Goal: Task Accomplishment & Management: Complete application form

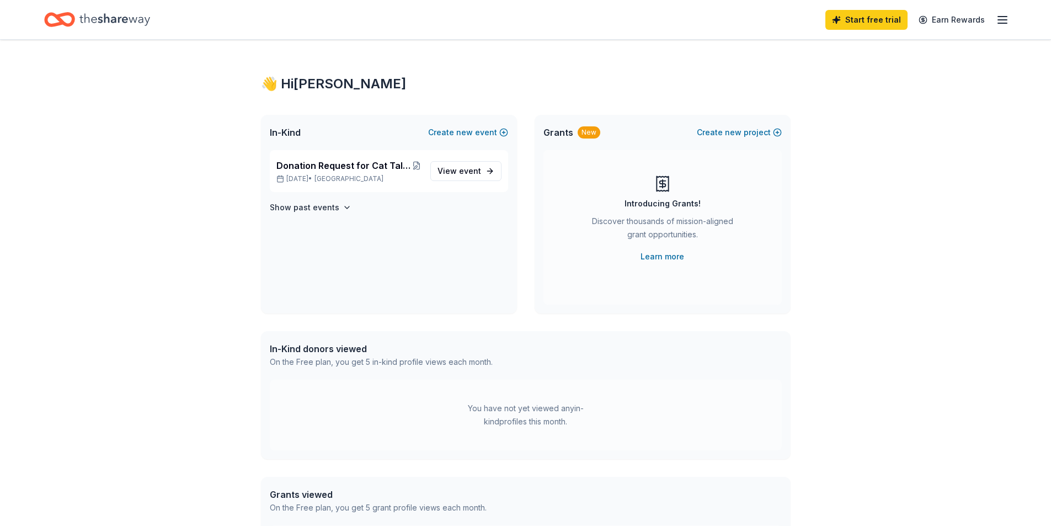
click at [118, 17] on icon "Home" at bounding box center [114, 19] width 71 height 23
click at [334, 351] on div "In-Kind donors viewed" at bounding box center [381, 348] width 223 height 13
click at [123, 17] on icon "Home" at bounding box center [114, 19] width 71 height 23
click at [66, 17] on icon "Home" at bounding box center [59, 20] width 31 height 26
click at [594, 17] on icon "button" at bounding box center [1002, 19] width 13 height 13
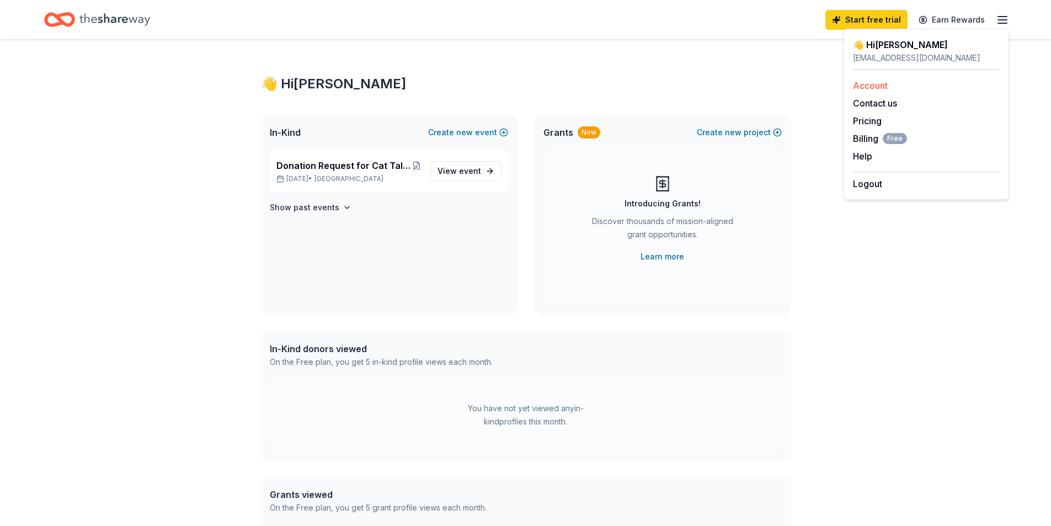
click at [594, 82] on link "Account" at bounding box center [870, 85] width 35 height 11
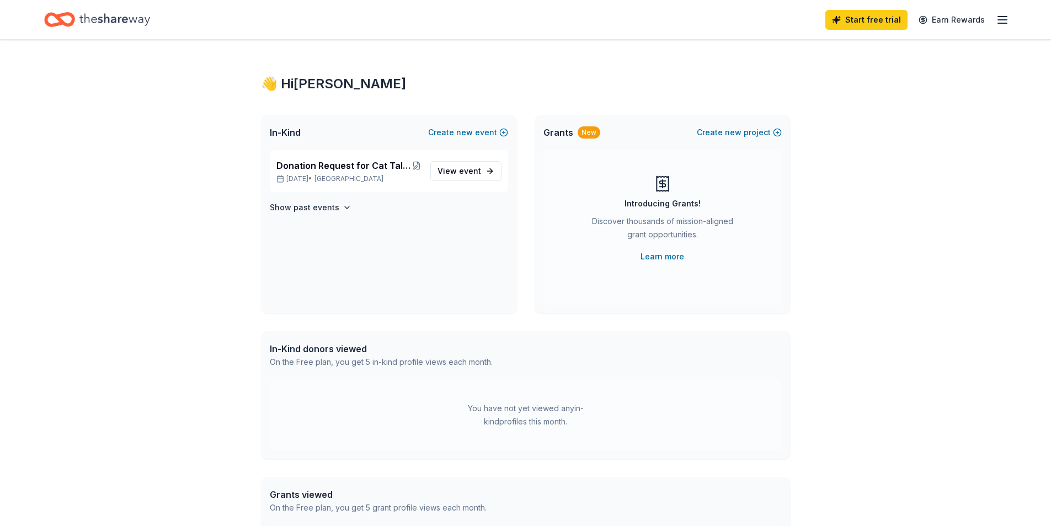
click at [301, 83] on div "👋 Hi Tina" at bounding box center [526, 84] width 530 height 18
click at [281, 135] on span "In-Kind" at bounding box center [285, 132] width 31 height 13
click at [483, 170] on link "View event" at bounding box center [465, 171] width 71 height 20
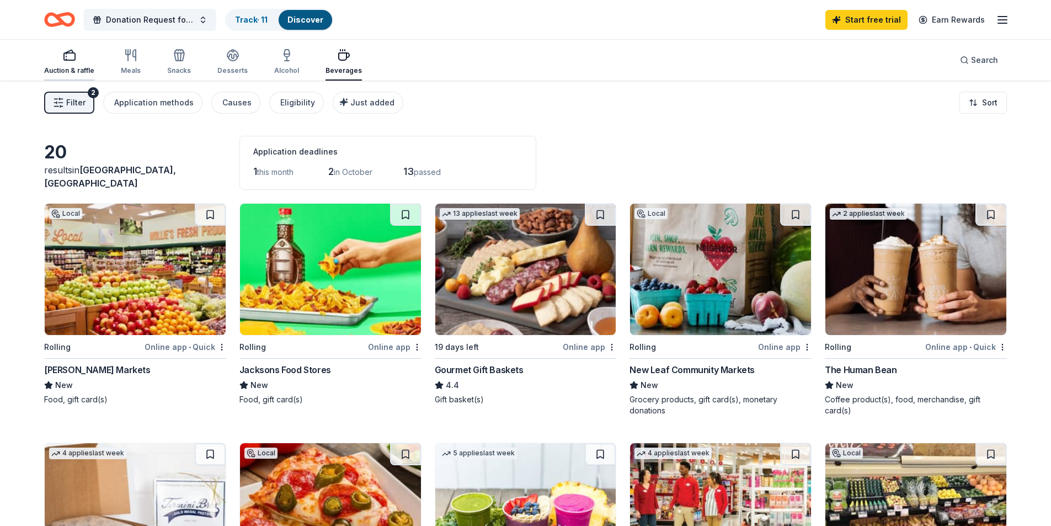
click at [66, 57] on icon "button" at bounding box center [69, 55] width 13 height 13
click at [125, 49] on icon "button" at bounding box center [130, 55] width 13 height 13
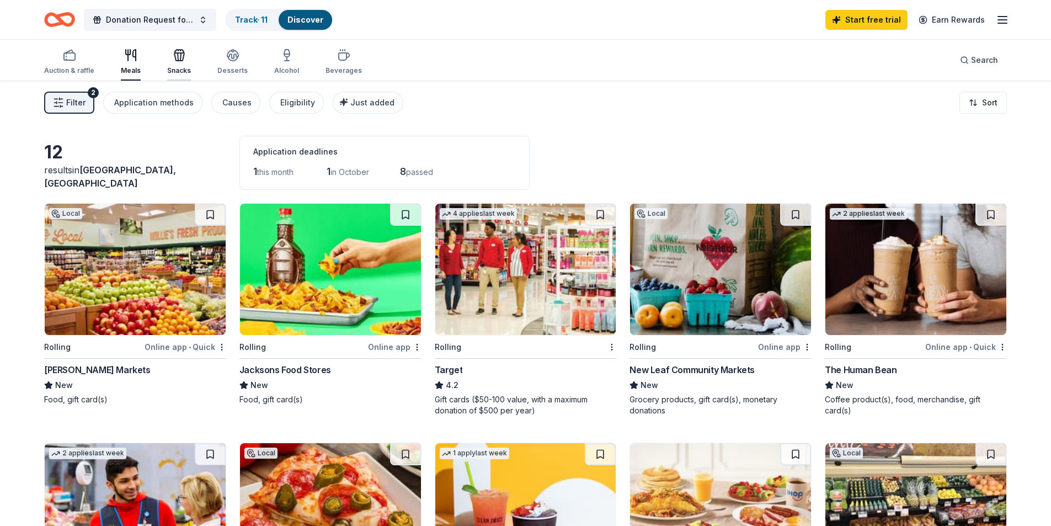
click at [178, 52] on icon "button" at bounding box center [179, 55] width 13 height 13
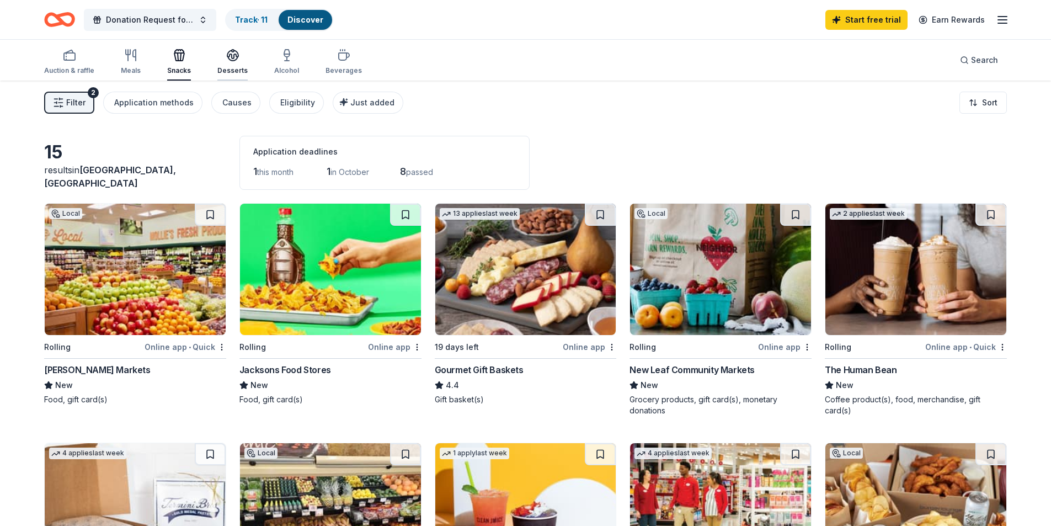
click at [231, 53] on icon "button" at bounding box center [232, 55] width 13 height 13
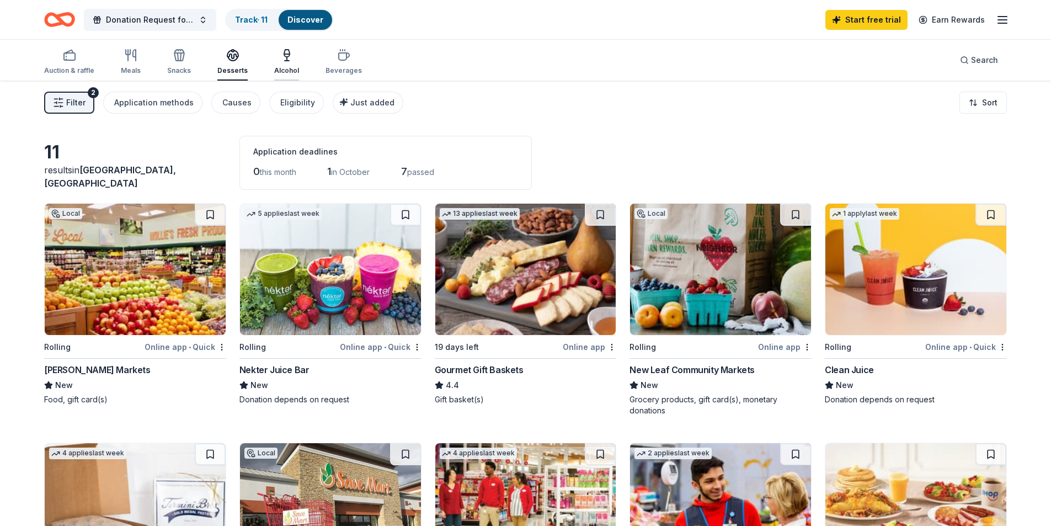
click at [287, 58] on icon "button" at bounding box center [287, 59] width 0 height 4
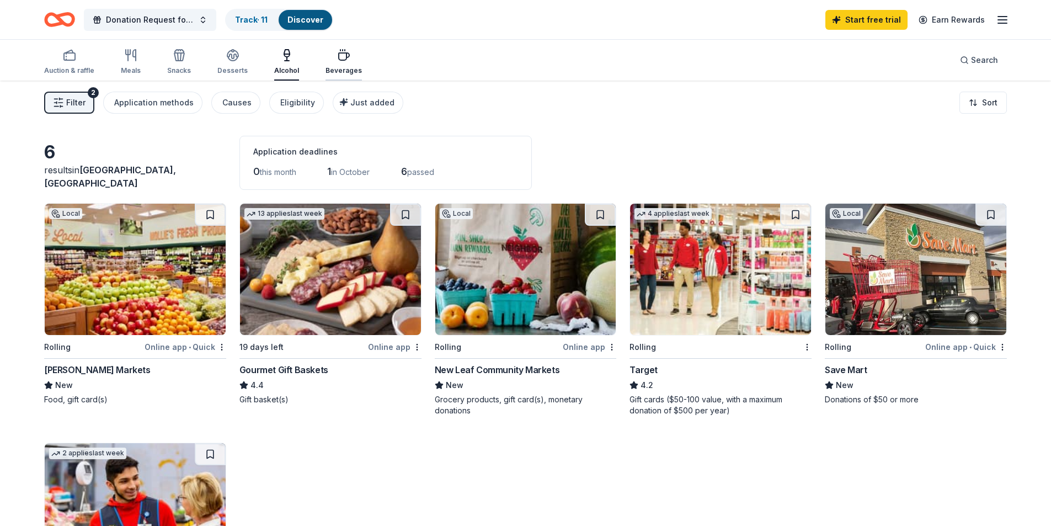
click at [337, 57] on icon "button" at bounding box center [343, 55] width 13 height 13
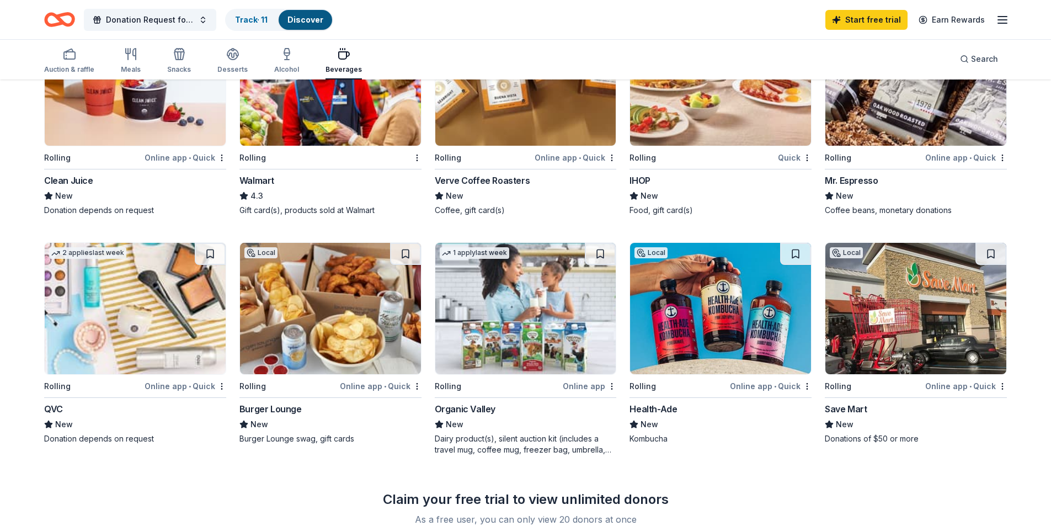
scroll to position [671, 0]
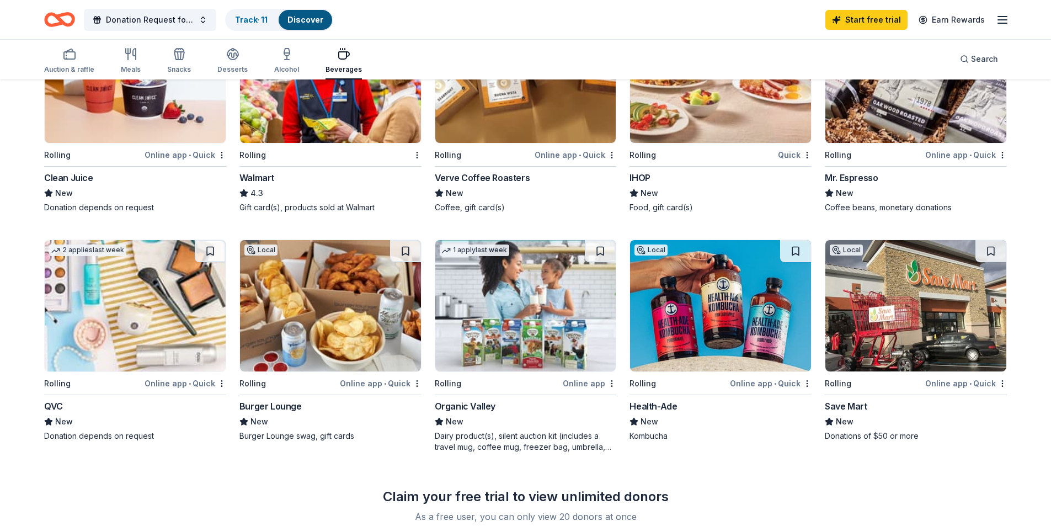
click at [358, 381] on div "Online app • Quick" at bounding box center [381, 383] width 82 height 14
click at [527, 436] on div "Dairy product(s), silent auction kit (includes a travel mug, coffee mug, freeze…" at bounding box center [526, 441] width 182 height 22
click at [790, 153] on div "Quick" at bounding box center [795, 155] width 34 height 14
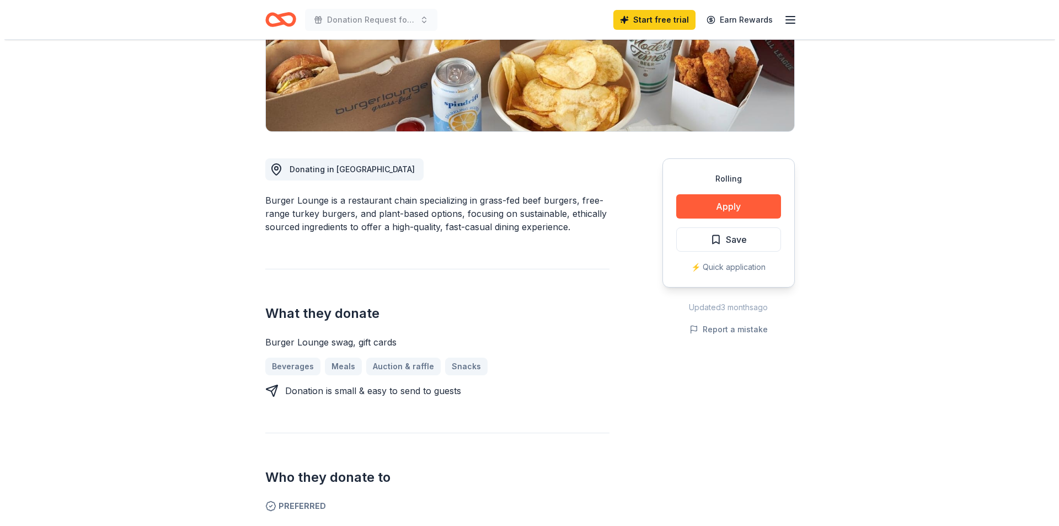
scroll to position [211, 0]
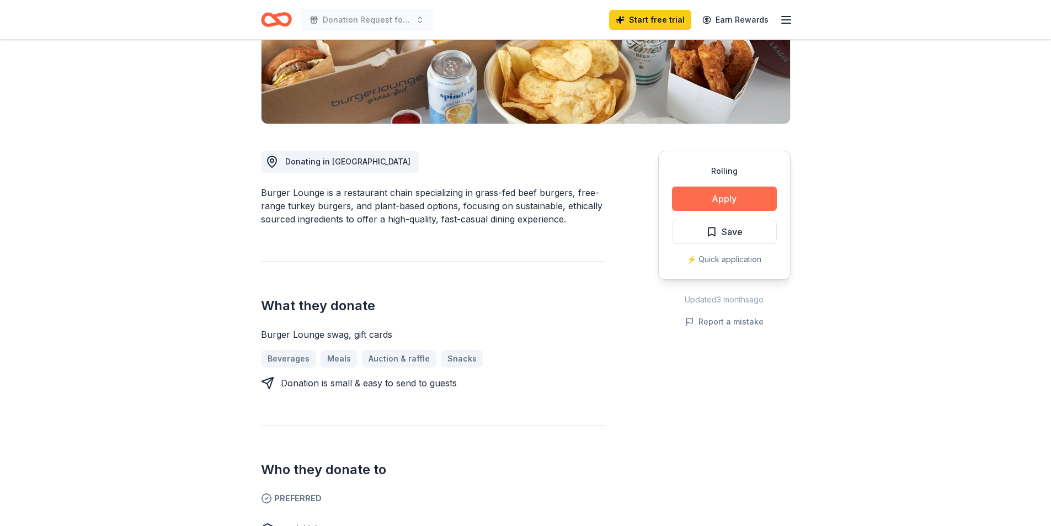
click at [727, 195] on button "Apply" at bounding box center [724, 198] width 105 height 24
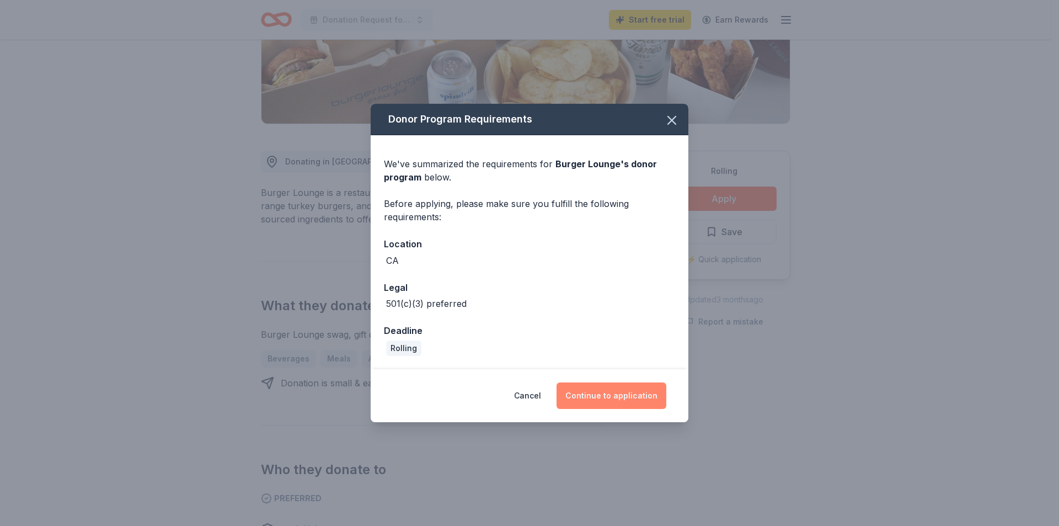
click at [604, 391] on button "Continue to application" at bounding box center [612, 395] width 110 height 26
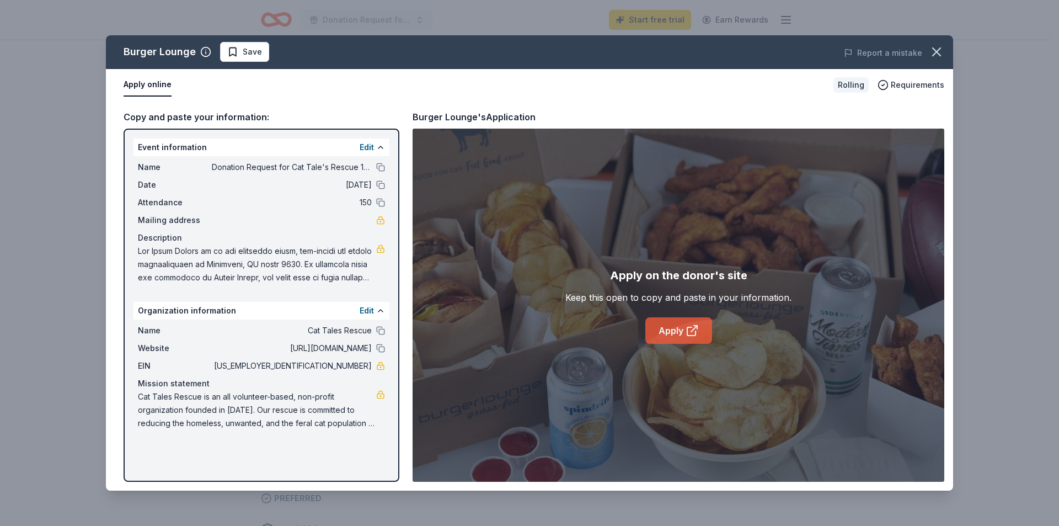
click at [679, 327] on link "Apply" at bounding box center [679, 330] width 67 height 26
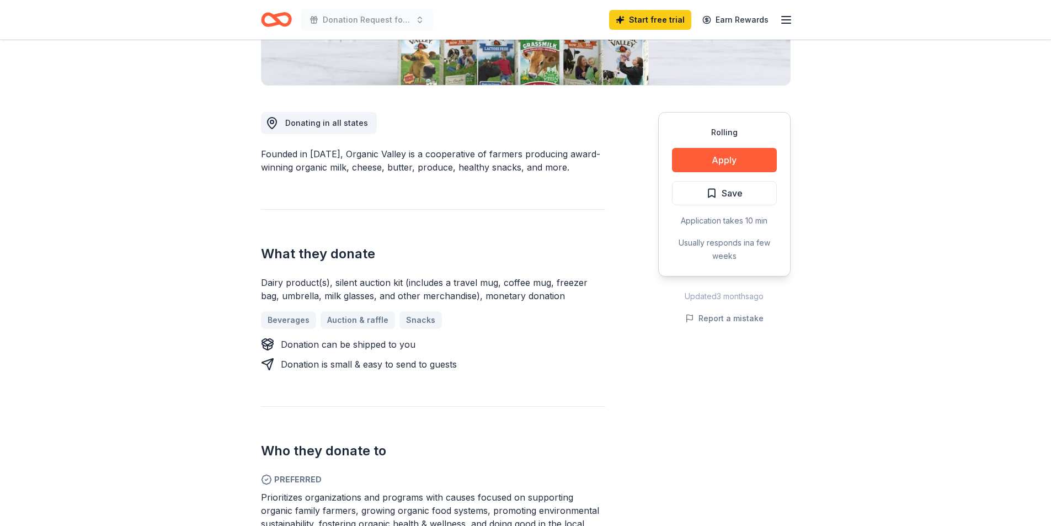
scroll to position [262, 0]
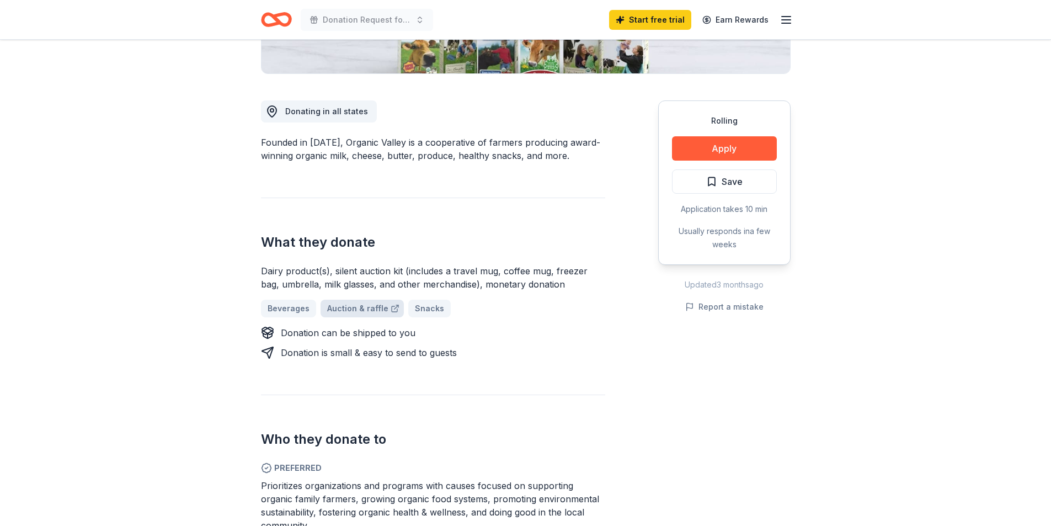
click at [365, 307] on link "Auction & raffle" at bounding box center [362, 309] width 83 height 18
click at [739, 146] on button "Apply" at bounding box center [724, 148] width 105 height 24
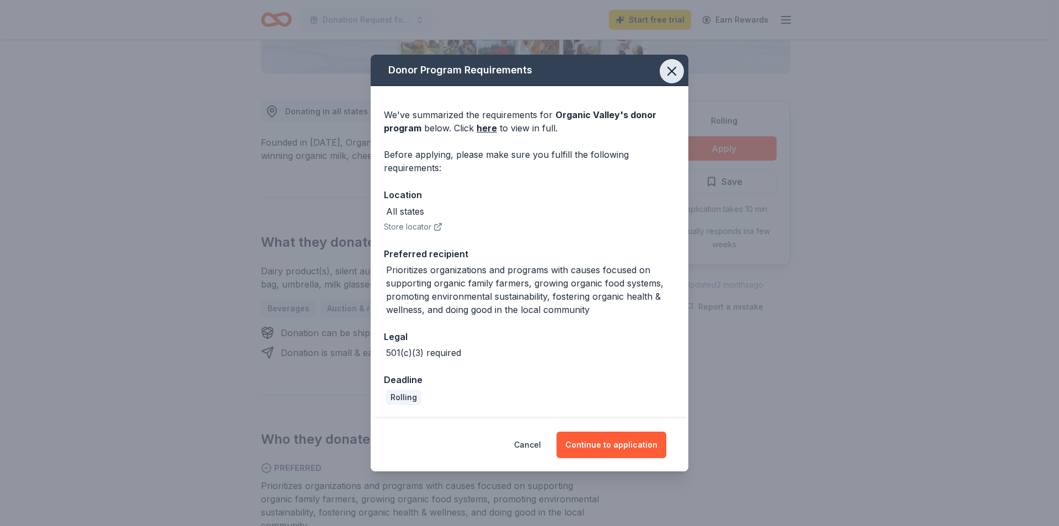
click at [673, 72] on icon "button" at bounding box center [672, 71] width 8 height 8
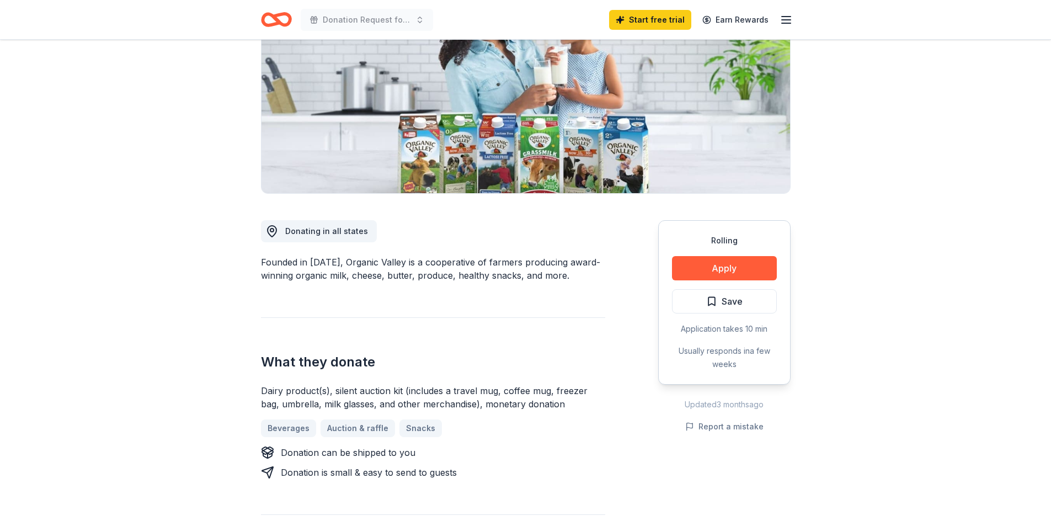
scroll to position [0, 0]
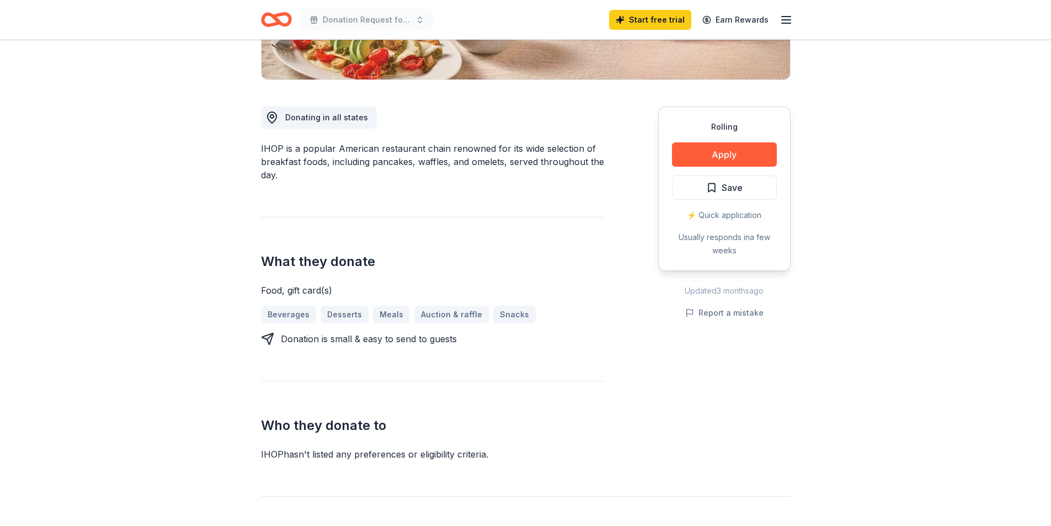
scroll to position [252, 0]
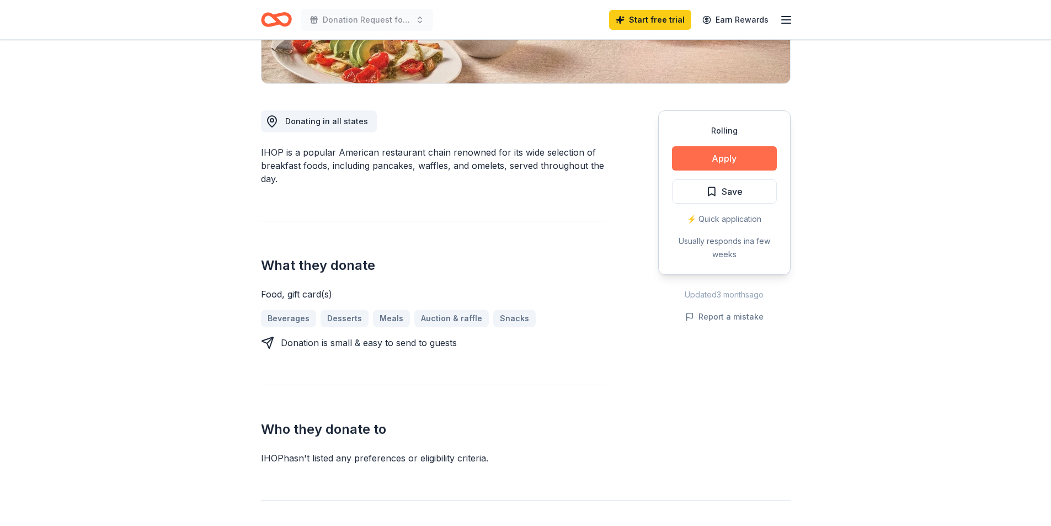
click at [718, 151] on button "Apply" at bounding box center [724, 158] width 105 height 24
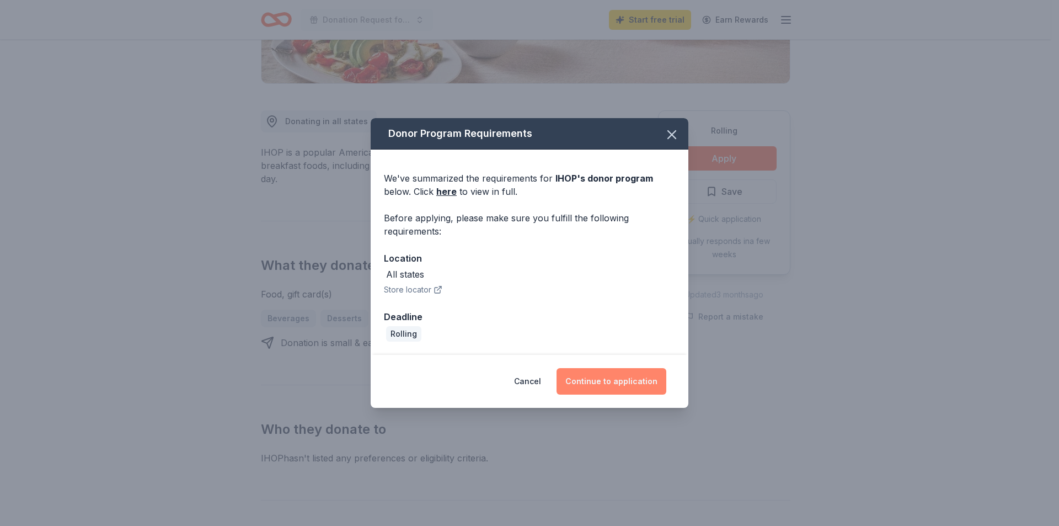
click at [617, 374] on button "Continue to application" at bounding box center [612, 381] width 110 height 26
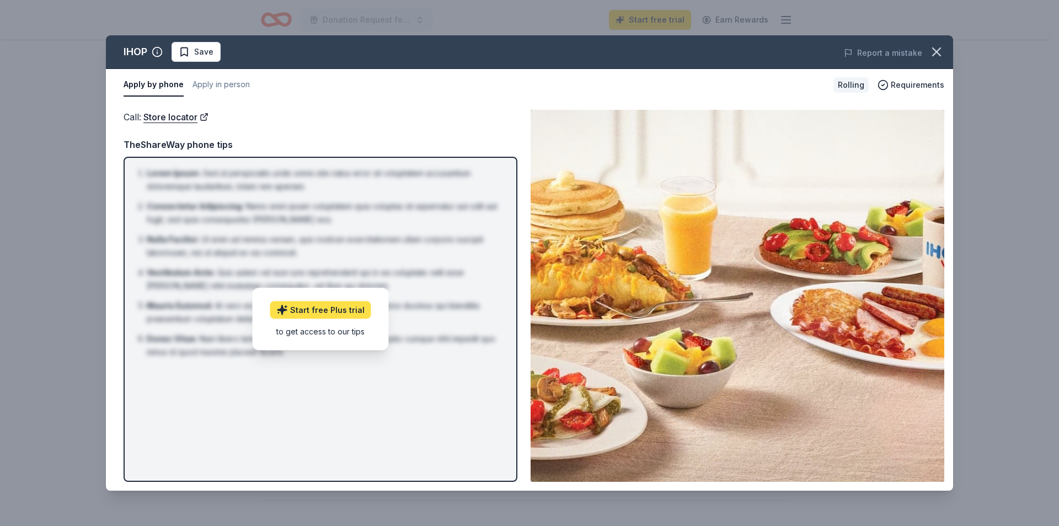
click at [312, 309] on link "Start free Plus trial" at bounding box center [320, 310] width 101 height 18
click at [943, 51] on icon "button" at bounding box center [936, 51] width 15 height 15
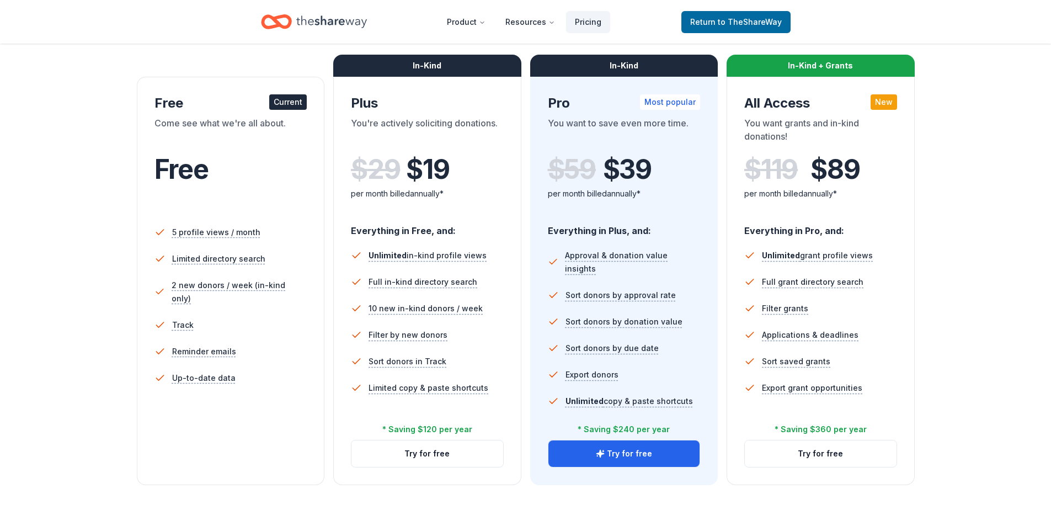
scroll to position [163, 0]
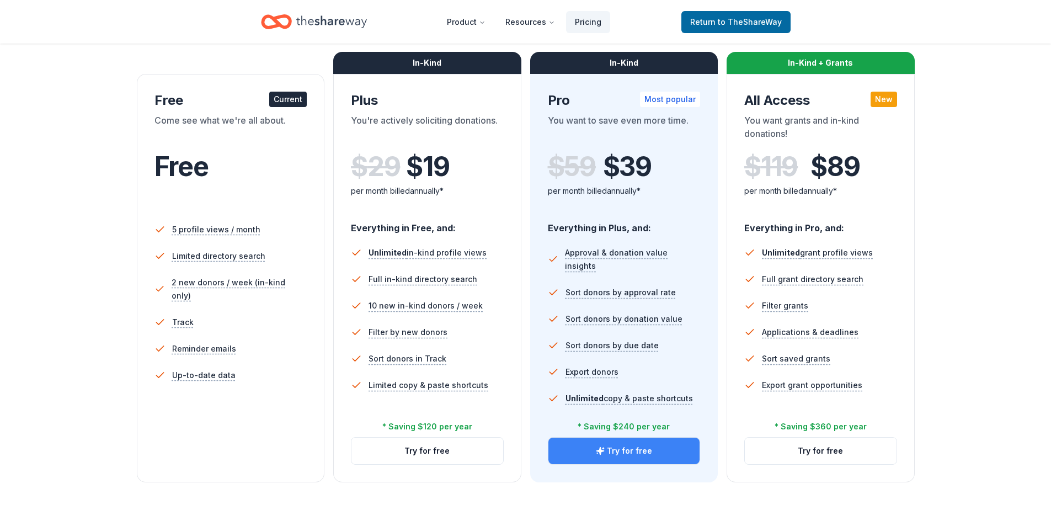
click at [621, 448] on button "Try for free" at bounding box center [624, 451] width 152 height 26
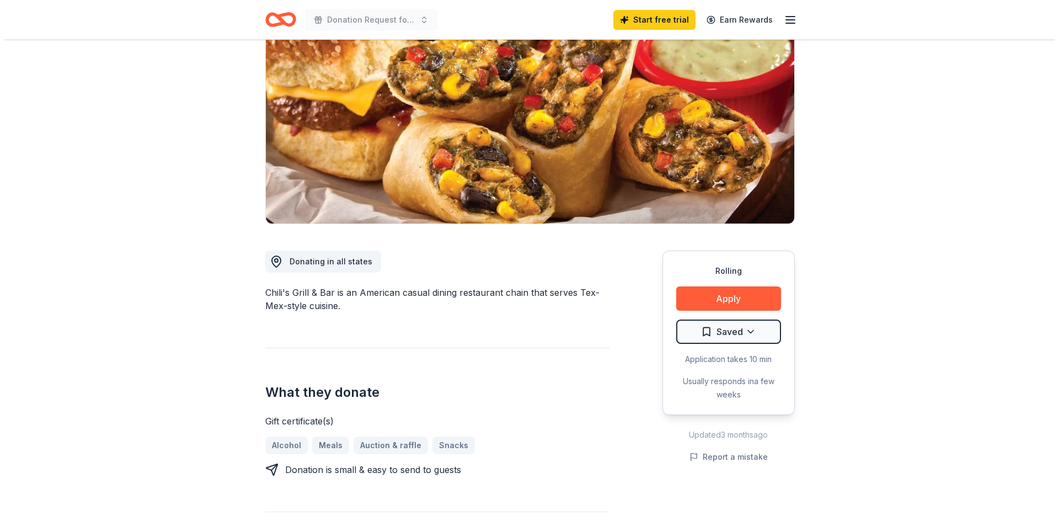
scroll to position [113, 0]
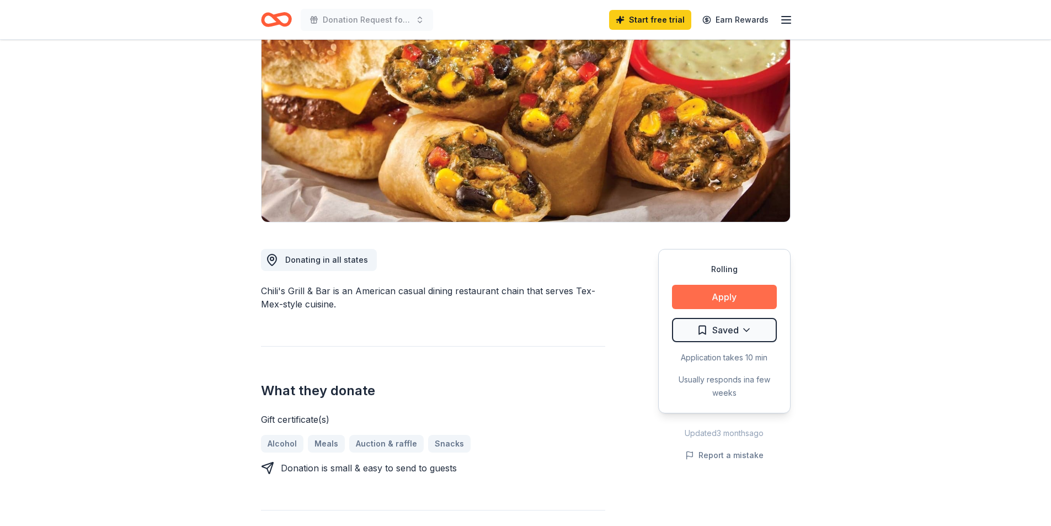
click at [716, 288] on button "Apply" at bounding box center [724, 297] width 105 height 24
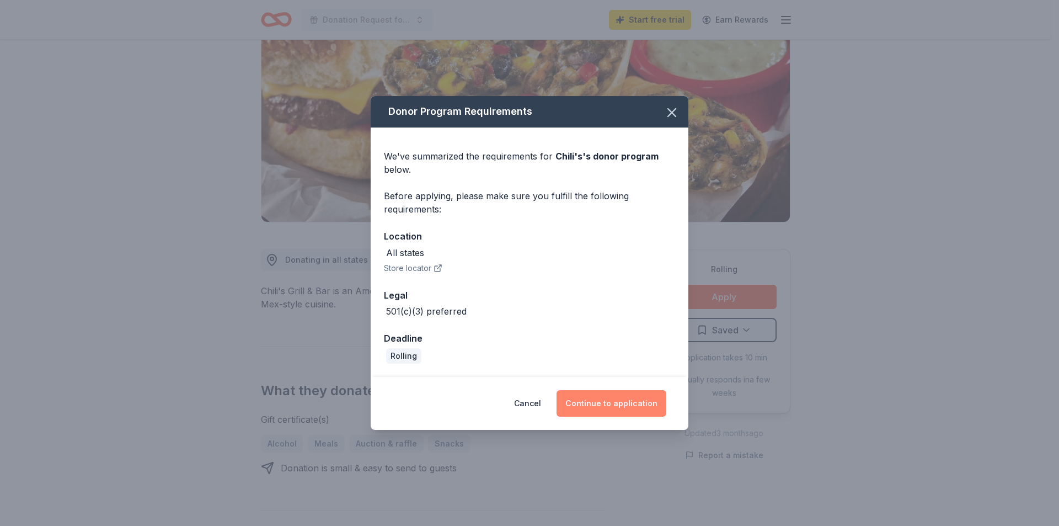
click at [608, 403] on button "Continue to application" at bounding box center [612, 403] width 110 height 26
